Goal: Task Accomplishment & Management: Use online tool/utility

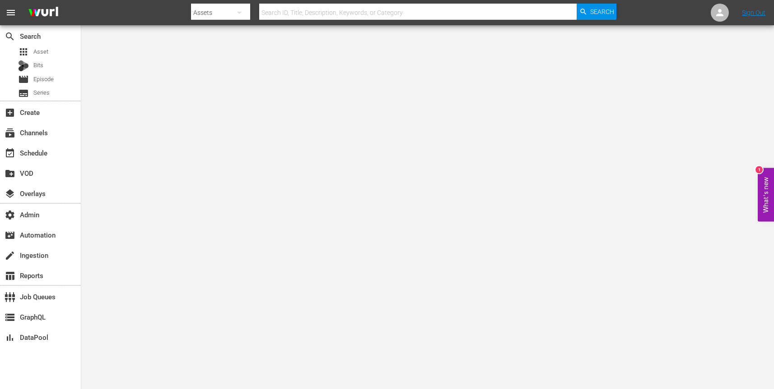
click at [241, 12] on icon "button" at bounding box center [239, 12] width 11 height 11
click at [225, 35] on div "Channels" at bounding box center [220, 38] width 36 height 14
click at [316, 11] on input "text" at bounding box center [417, 13] width 317 height 22
paste input "banijay_media_germany_gmbh_ladykracherpoweredbymyspass_1"
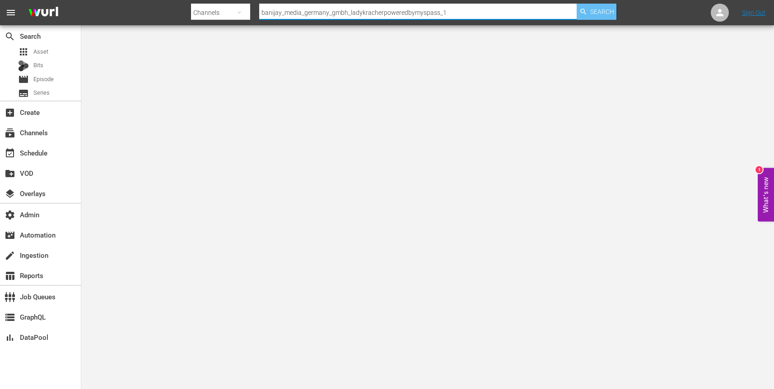
type input "banijay_media_germany_gmbh_ladykracherpoweredbymyspass_1"
click at [599, 13] on span "Search" at bounding box center [602, 12] width 24 height 16
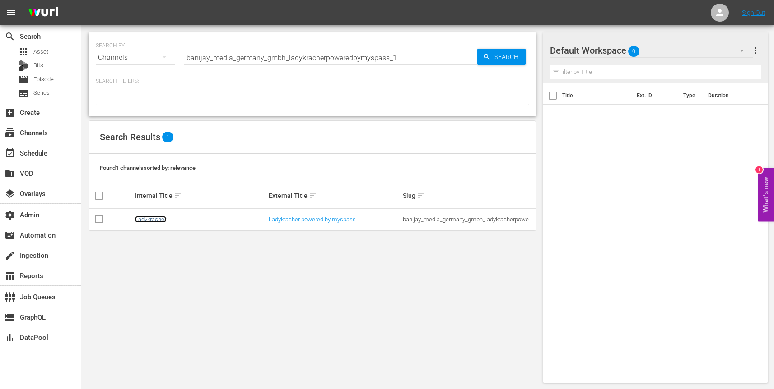
click at [161, 219] on link "Ladykracher" at bounding box center [150, 219] width 31 height 7
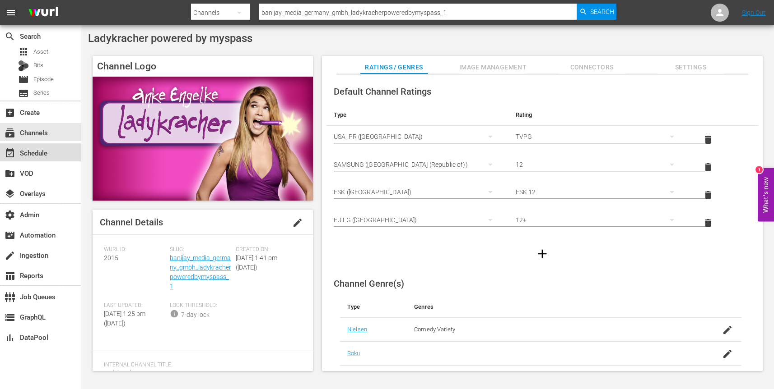
click at [54, 152] on div "event_available Schedule" at bounding box center [40, 153] width 81 height 18
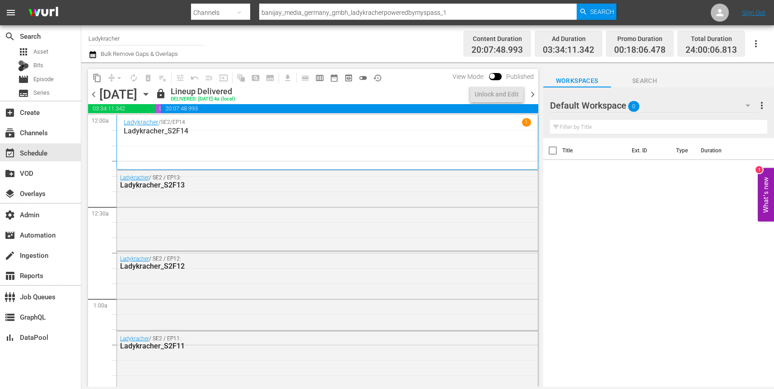
click at [148, 94] on icon "button" at bounding box center [146, 94] width 4 height 2
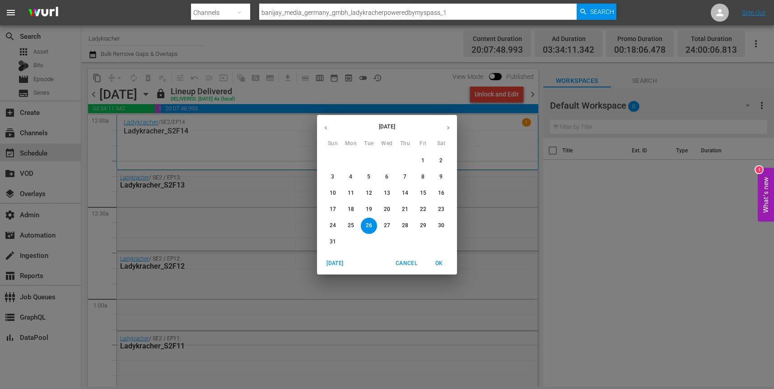
click at [385, 227] on p "27" at bounding box center [387, 226] width 6 height 8
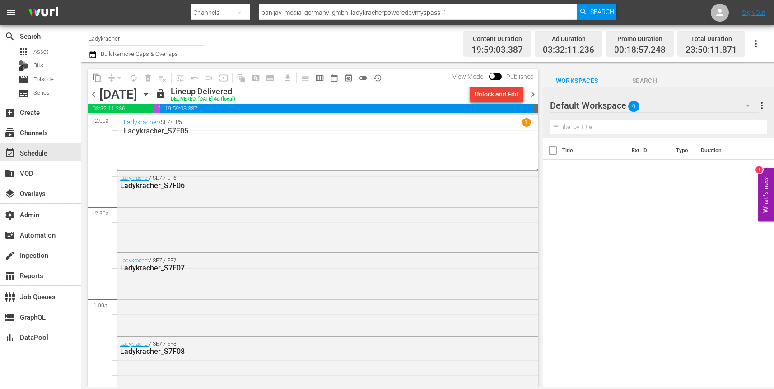
click at [491, 95] on div "Unlock and Edit" at bounding box center [496, 94] width 44 height 16
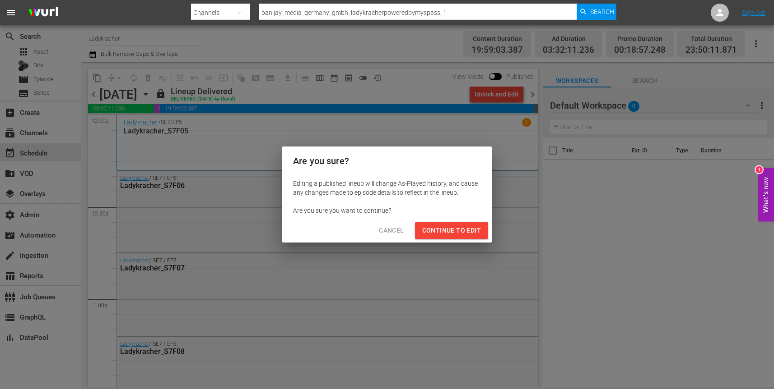
click at [445, 234] on span "Continue to Edit" at bounding box center [451, 230] width 59 height 11
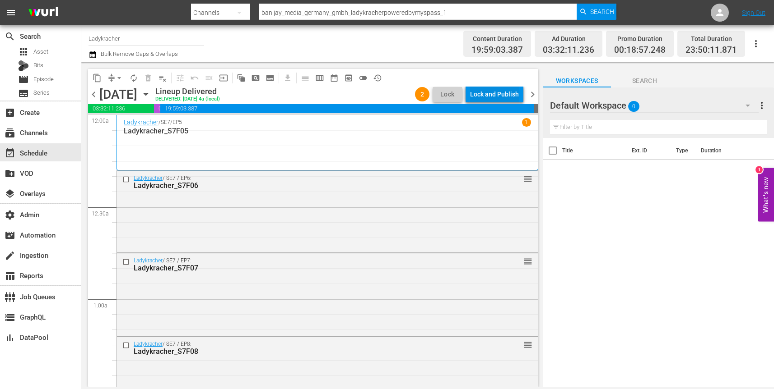
click at [491, 96] on div "Lock and Publish" at bounding box center [494, 94] width 49 height 16
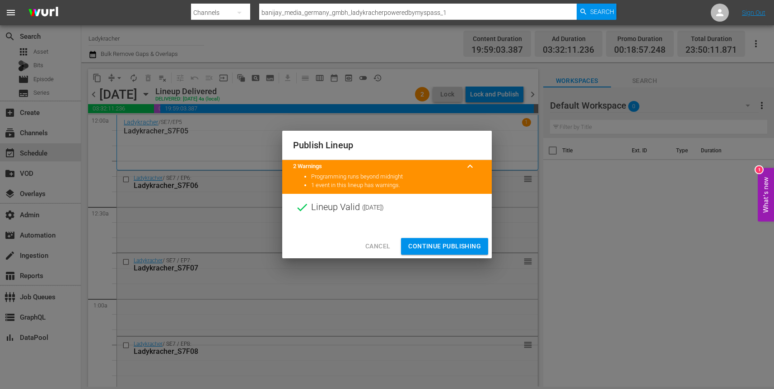
click at [443, 248] on span "Continue Publishing" at bounding box center [444, 246] width 73 height 11
